Goal: Find specific page/section: Find specific page/section

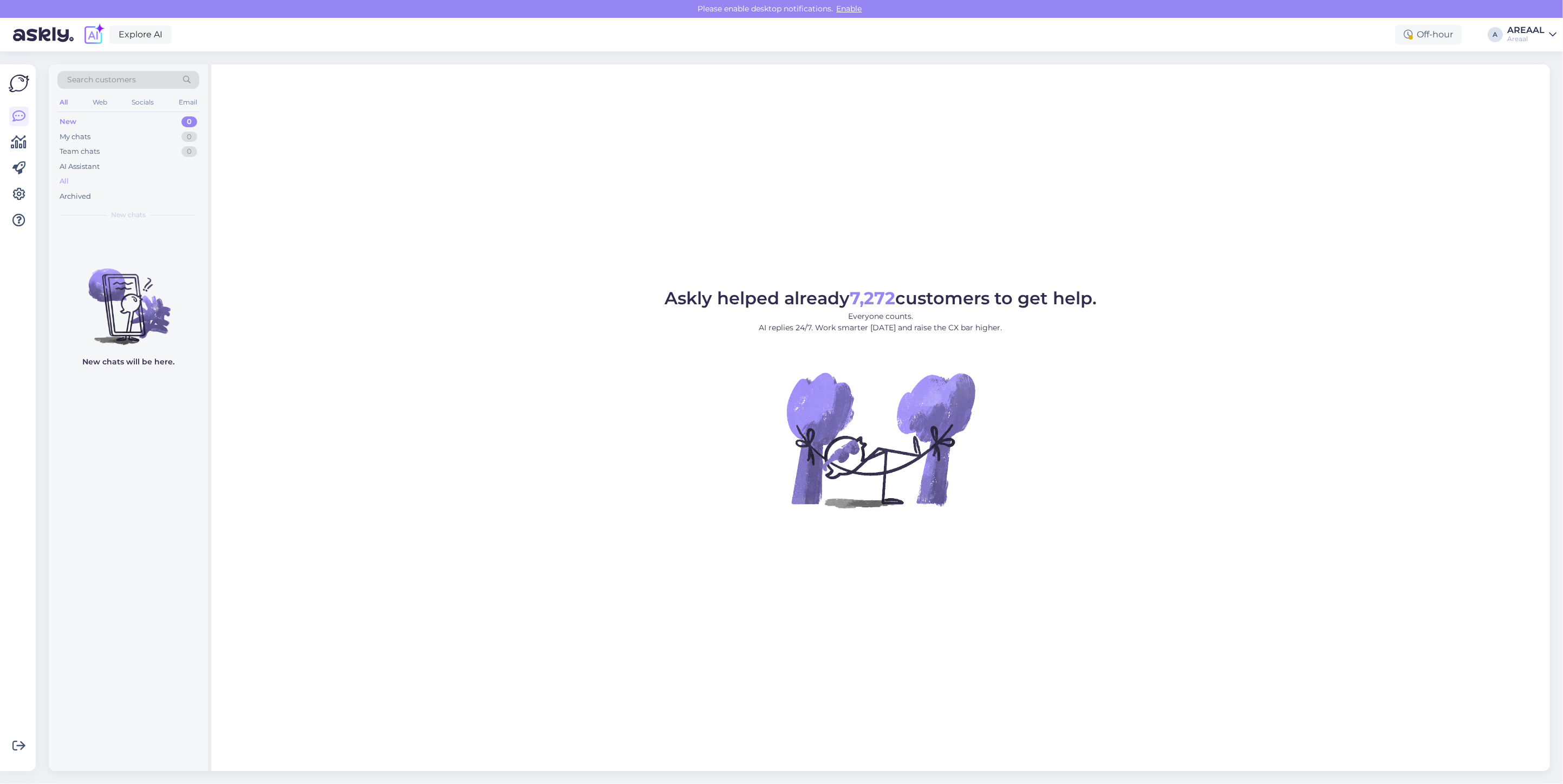
click at [119, 183] on div "All" at bounding box center [129, 181] width 142 height 15
click at [125, 179] on div "All" at bounding box center [129, 181] width 142 height 15
click at [166, 192] on div "Archived" at bounding box center [129, 196] width 142 height 15
click at [166, 174] on div "AI Assistant" at bounding box center [129, 167] width 142 height 15
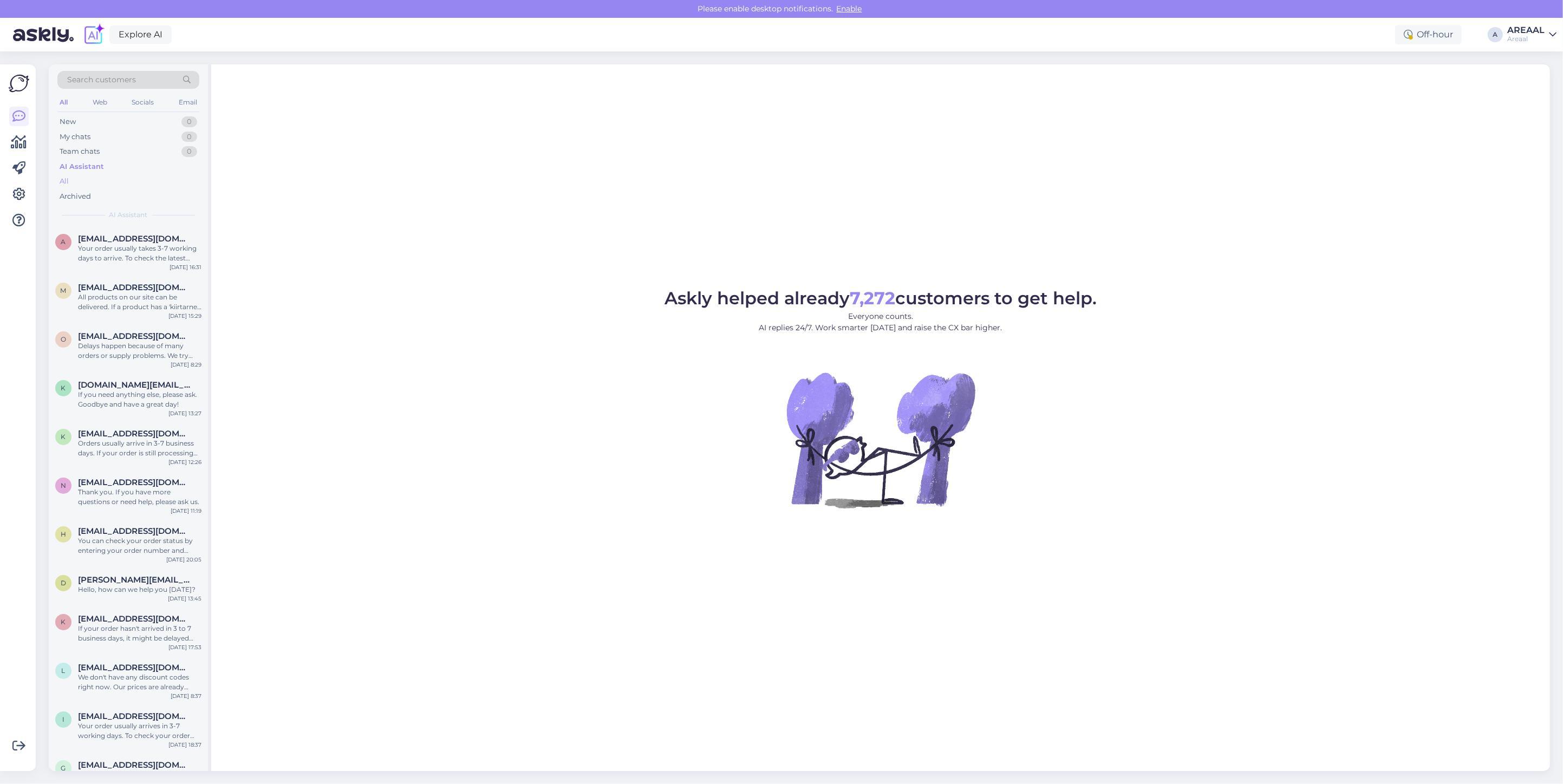
click at [165, 183] on div "All" at bounding box center [129, 181] width 142 height 15
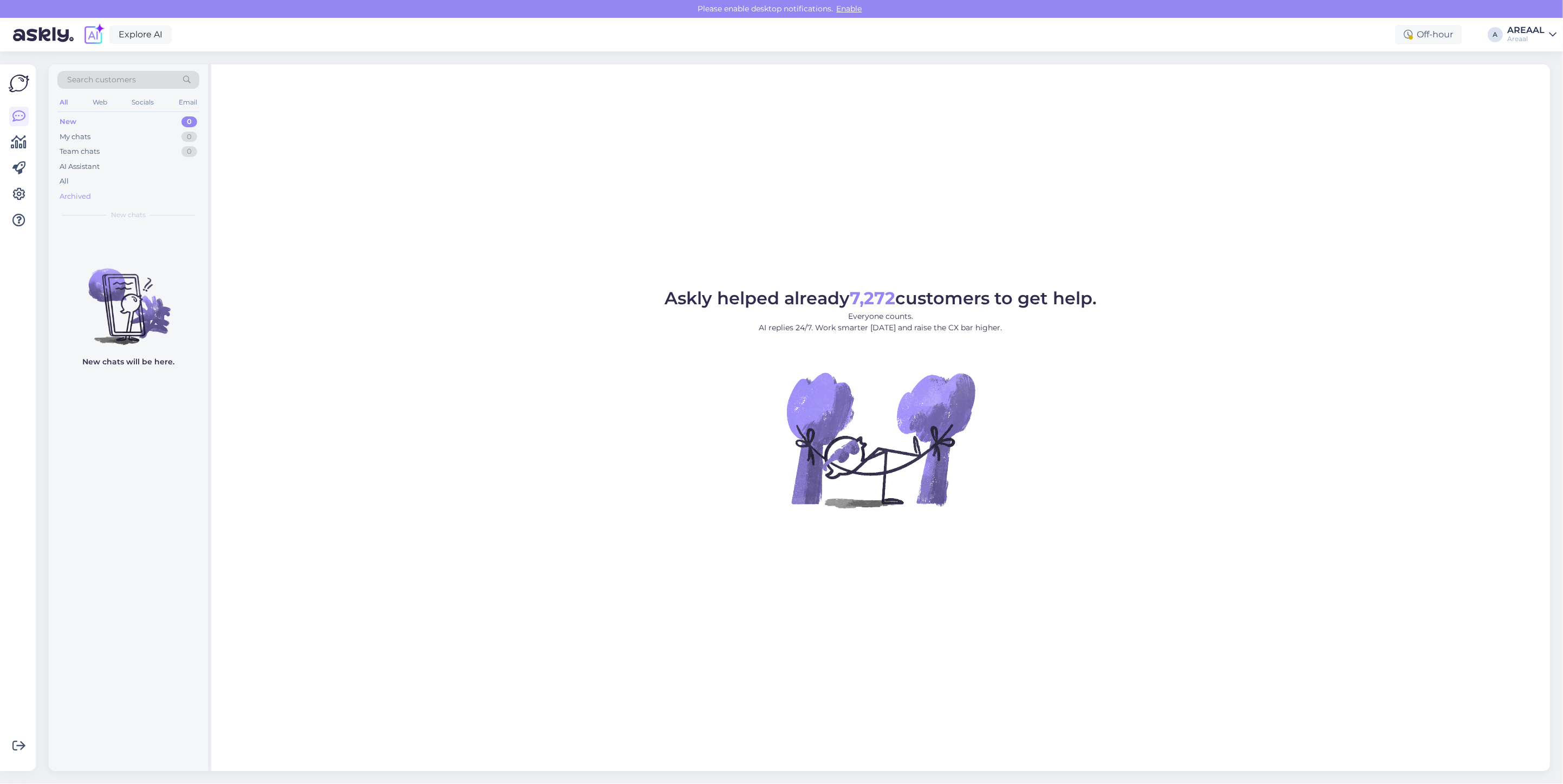
click at [135, 199] on div "Archived" at bounding box center [129, 196] width 142 height 15
click at [130, 183] on div "All" at bounding box center [129, 181] width 142 height 15
